Goal: Information Seeking & Learning: Learn about a topic

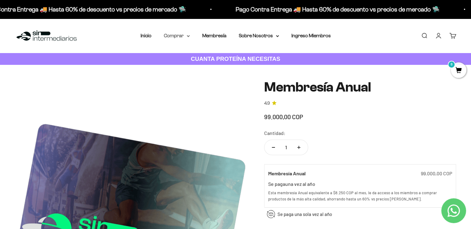
click at [187, 36] on icon at bounding box center [188, 36] width 3 height 2
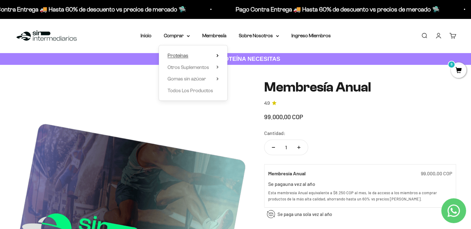
click at [185, 53] on span "Proteínas" at bounding box center [178, 55] width 21 height 5
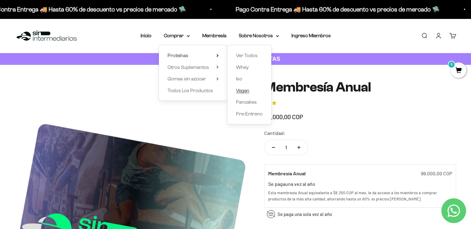
click at [243, 90] on span "Vegan" at bounding box center [242, 90] width 13 height 5
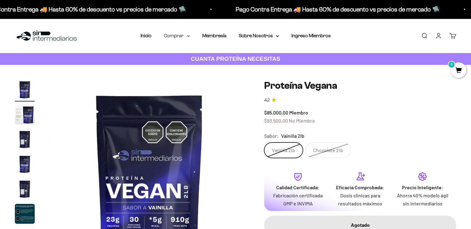
click at [188, 35] on icon at bounding box center [188, 36] width 3 height 2
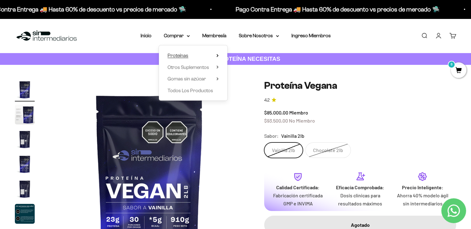
click at [196, 53] on summary "Proteínas" at bounding box center [193, 55] width 51 height 8
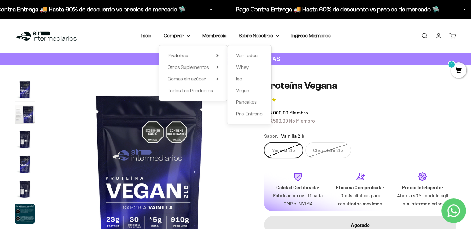
click at [347, 44] on div "Menú Buscar Inicio Comprar Proteínas Ver Todos Whey Iso Vegan Pancakes Pre-Entr…" at bounding box center [235, 36] width 471 height 34
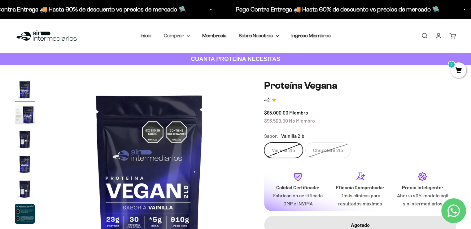
click at [188, 35] on icon at bounding box center [188, 36] width 3 height 2
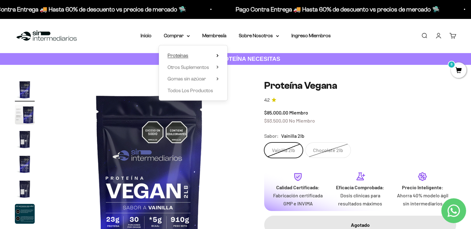
click at [188, 53] on summary "Proteínas" at bounding box center [193, 55] width 51 height 8
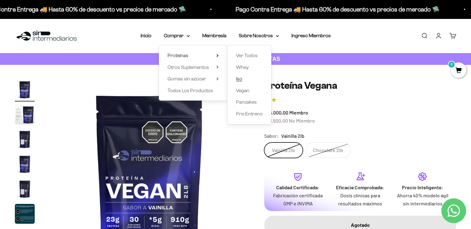
click at [245, 80] on link "Iso" at bounding box center [249, 79] width 27 height 8
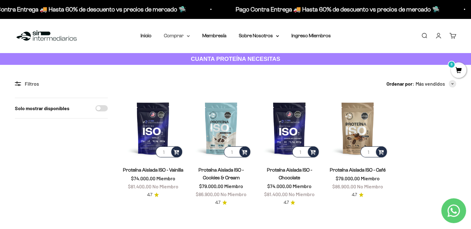
click at [188, 35] on icon at bounding box center [188, 36] width 3 height 2
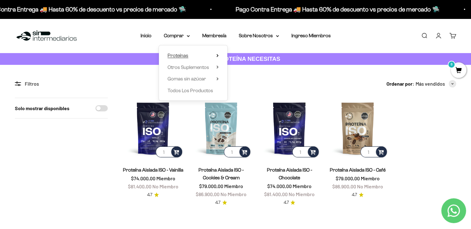
click at [217, 55] on icon at bounding box center [217, 55] width 1 height 2
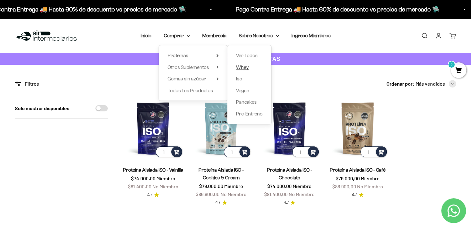
click at [239, 66] on span "Whey" at bounding box center [242, 66] width 13 height 5
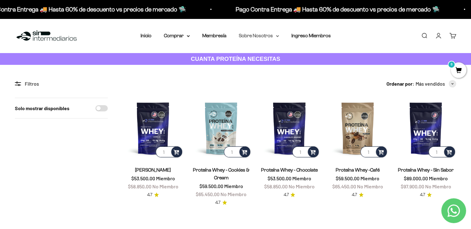
click at [250, 36] on summary "Sobre Nosotros" at bounding box center [259, 36] width 40 height 8
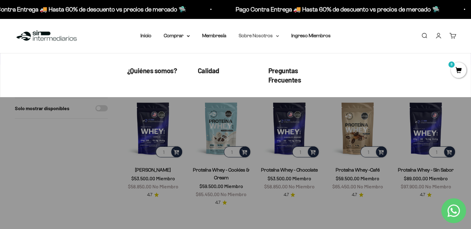
click at [248, 37] on summary "Sobre Nosotros" at bounding box center [259, 36] width 40 height 8
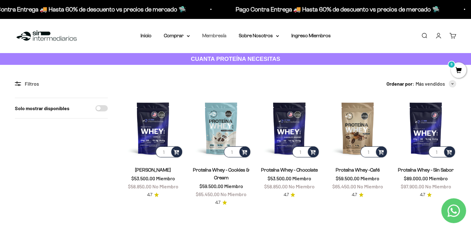
click at [203, 35] on link "Membresía" at bounding box center [214, 35] width 24 height 5
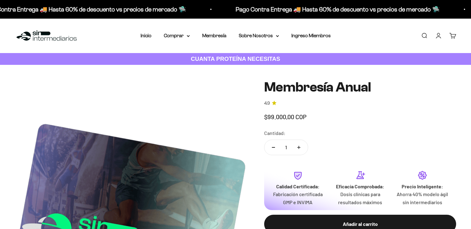
scroll to position [248, 0]
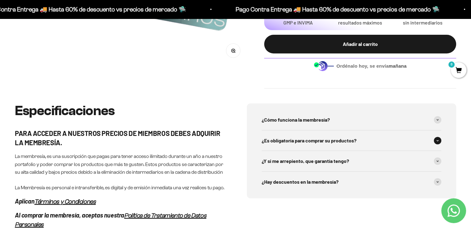
click at [290, 140] on span "¿Es obligatoría para comprar su productos?" at bounding box center [309, 140] width 95 height 8
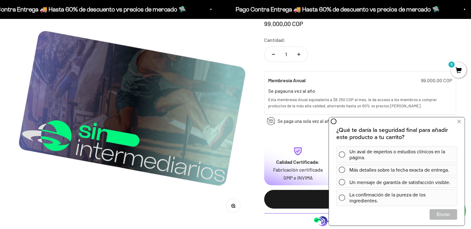
scroll to position [0, 0]
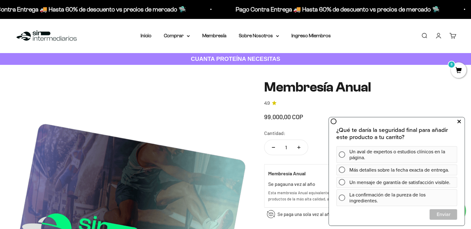
click at [459, 121] on icon at bounding box center [459, 121] width 3 height 8
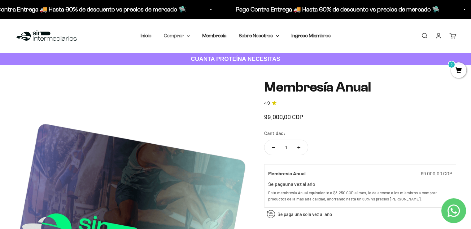
click at [188, 36] on icon at bounding box center [188, 35] width 2 height 1
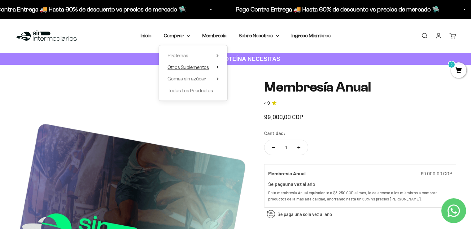
click at [185, 70] on span "Otros Suplementos" at bounding box center [189, 67] width 42 height 8
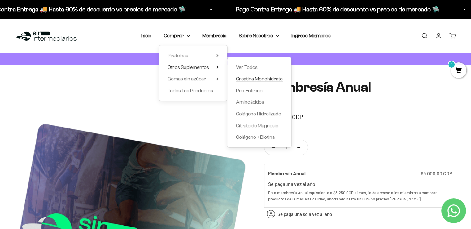
click at [252, 78] on span "Creatina Monohidrato" at bounding box center [259, 78] width 47 height 5
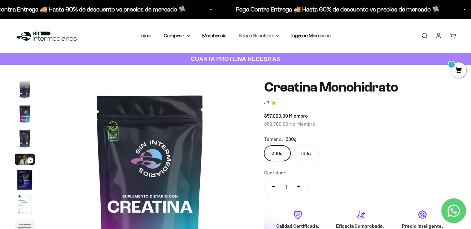
click at [270, 34] on summary "Sobre Nosotros" at bounding box center [259, 36] width 40 height 8
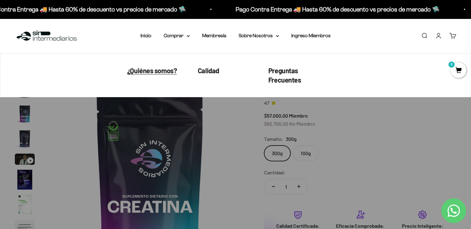
click at [166, 71] on span "¿Quiénes somos?" at bounding box center [152, 70] width 50 height 8
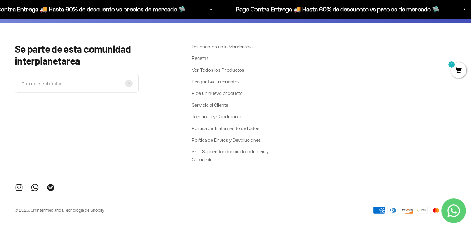
scroll to position [1498, 0]
